Goal: Task Accomplishment & Management: Use online tool/utility

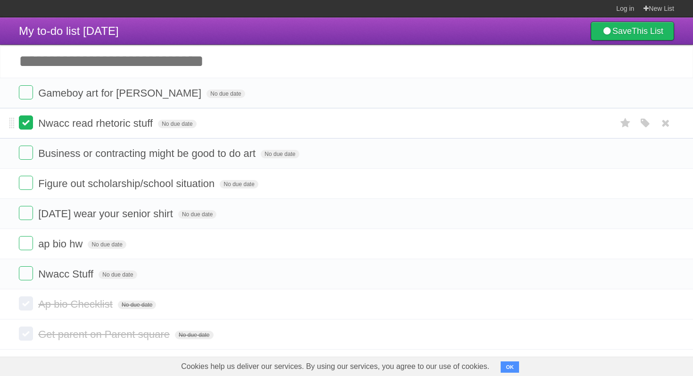
click at [29, 124] on label at bounding box center [26, 122] width 14 height 14
click at [31, 220] on label at bounding box center [26, 213] width 14 height 14
click at [32, 125] on label at bounding box center [26, 122] width 14 height 14
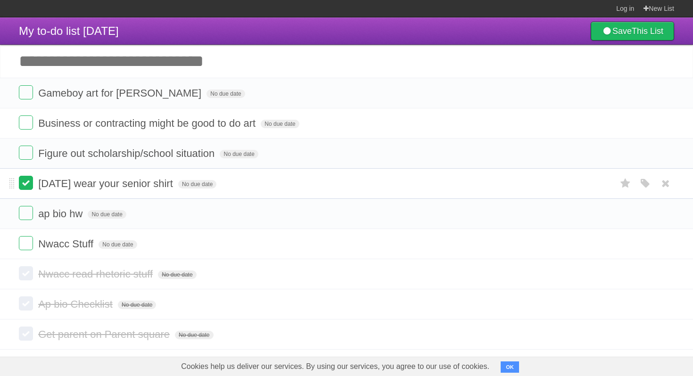
click at [29, 186] on label at bounding box center [26, 183] width 14 height 14
